Goal: Navigation & Orientation: Find specific page/section

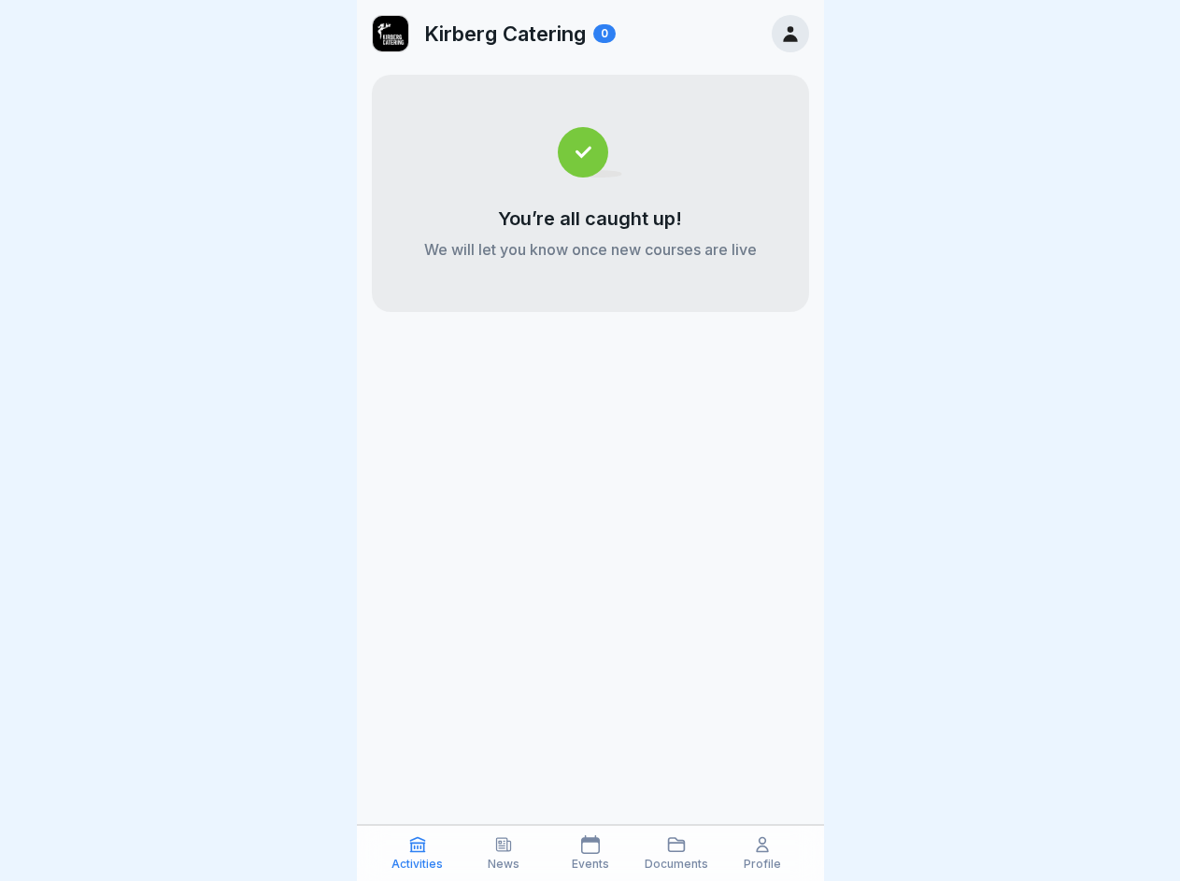
click at [418, 853] on icon at bounding box center [417, 844] width 19 height 19
click at [504, 853] on icon at bounding box center [503, 844] width 19 height 19
click at [590, 853] on icon at bounding box center [590, 844] width 19 height 19
click at [676, 853] on icon at bounding box center [676, 844] width 19 height 19
click at [762, 853] on icon at bounding box center [762, 844] width 19 height 19
